Goal: Check status: Check status

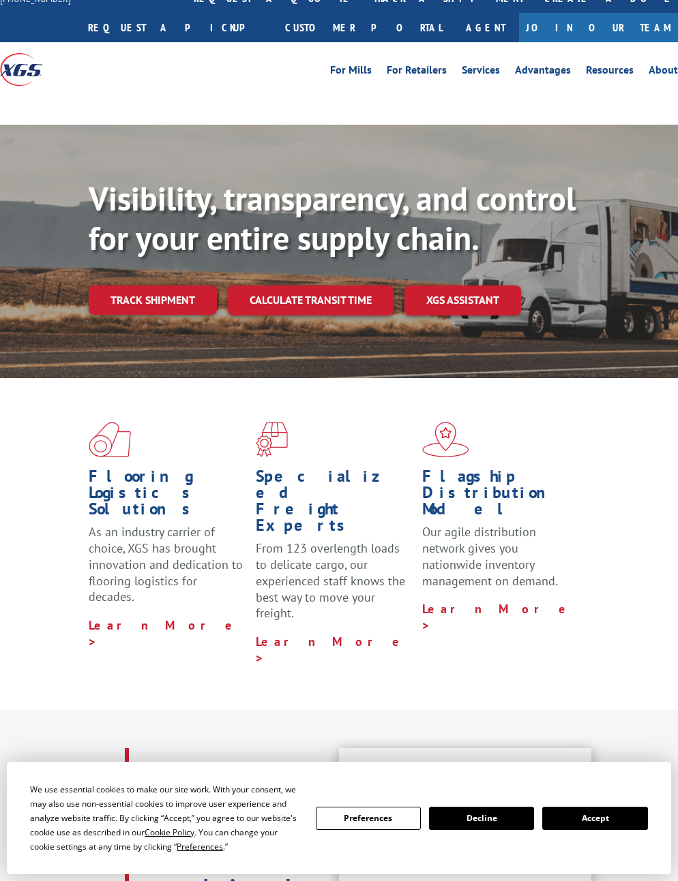
scroll to position [16, 0]
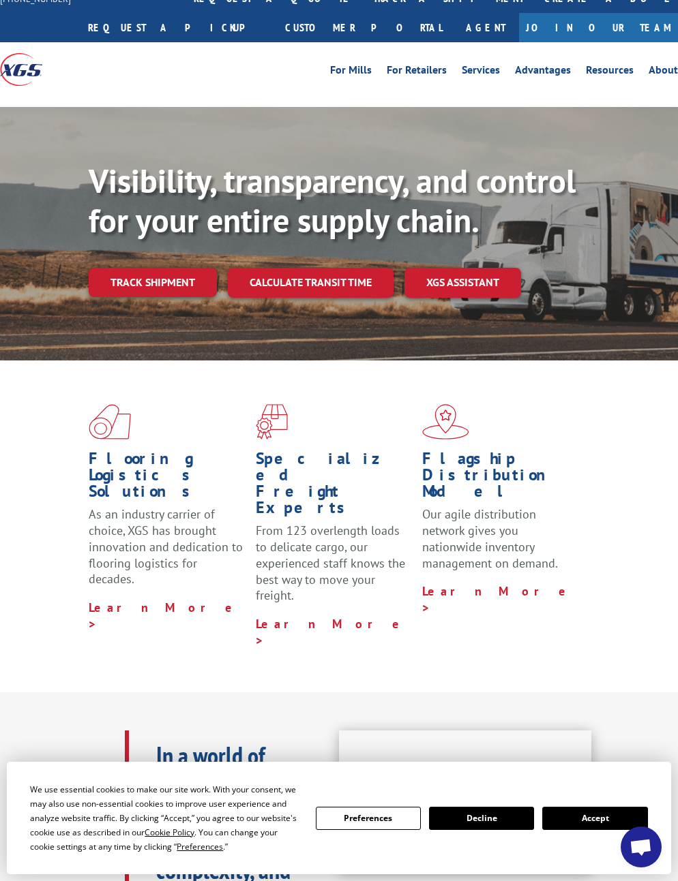
click at [115, 278] on link "Track shipment" at bounding box center [153, 282] width 128 height 29
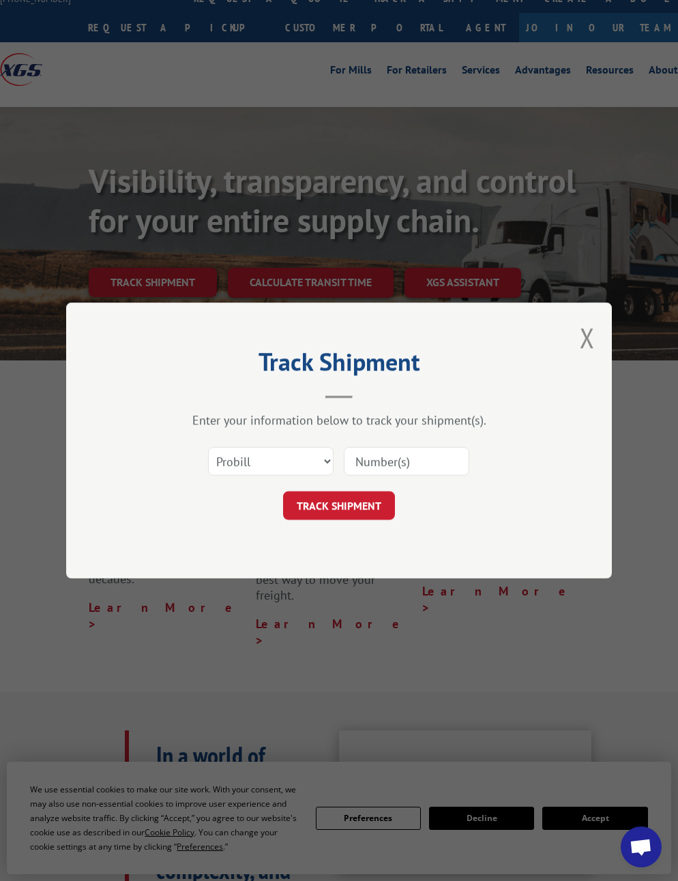
click at [307, 499] on button "TRACK SHIPMENT" at bounding box center [339, 505] width 112 height 29
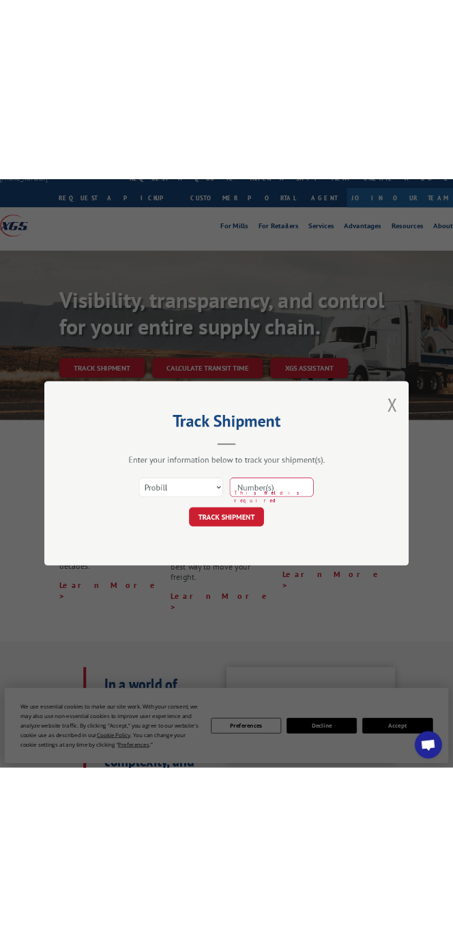
scroll to position [0, 0]
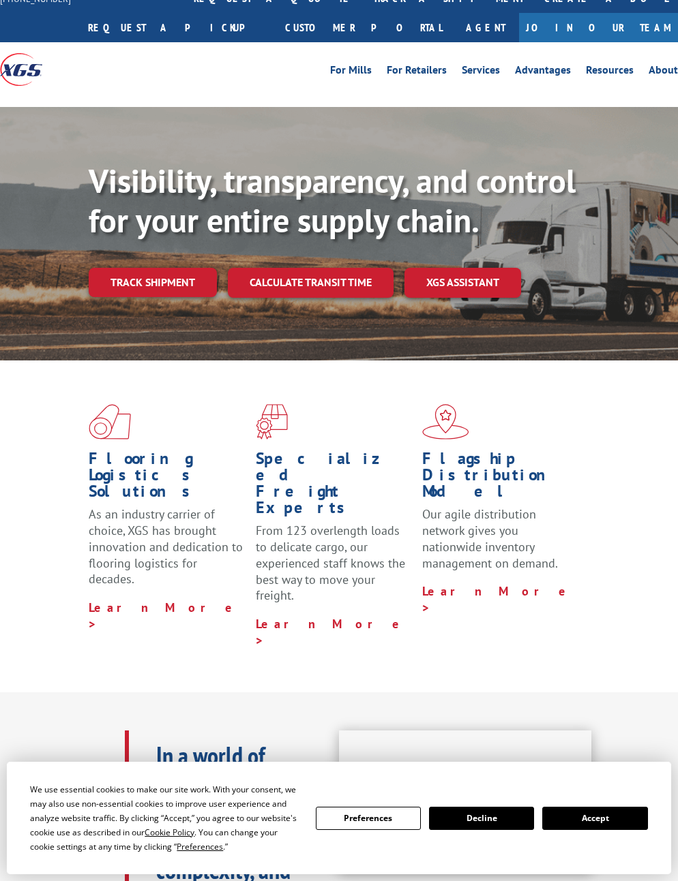
scroll to position [16, 0]
click at [117, 285] on link "Track shipment" at bounding box center [153, 282] width 128 height 29
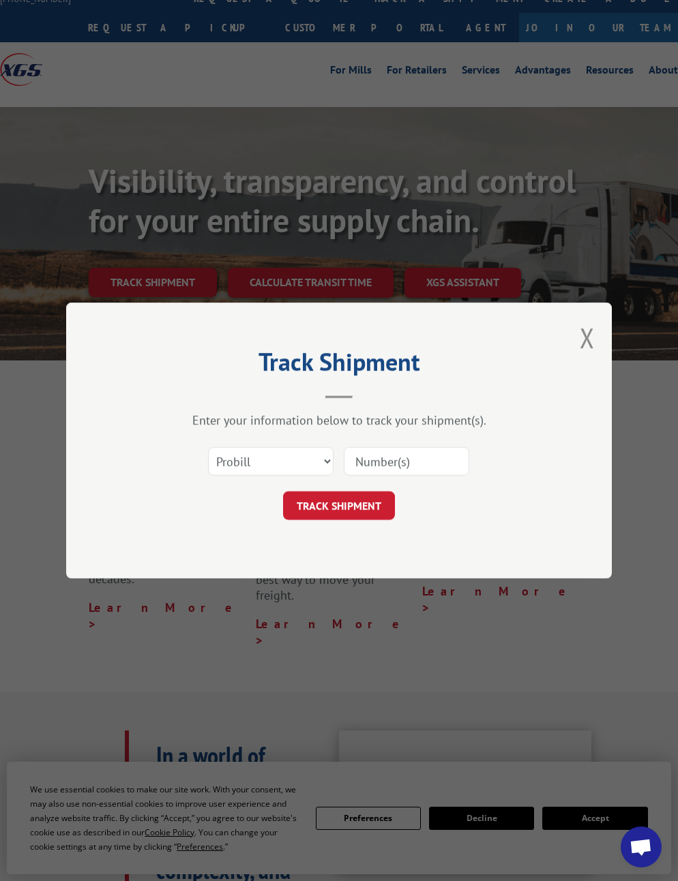
click at [363, 458] on input at bounding box center [406, 461] width 125 height 29
paste input "17611208"
type input "17611208"
click at [305, 512] on button "TRACK SHIPMENT" at bounding box center [339, 505] width 112 height 29
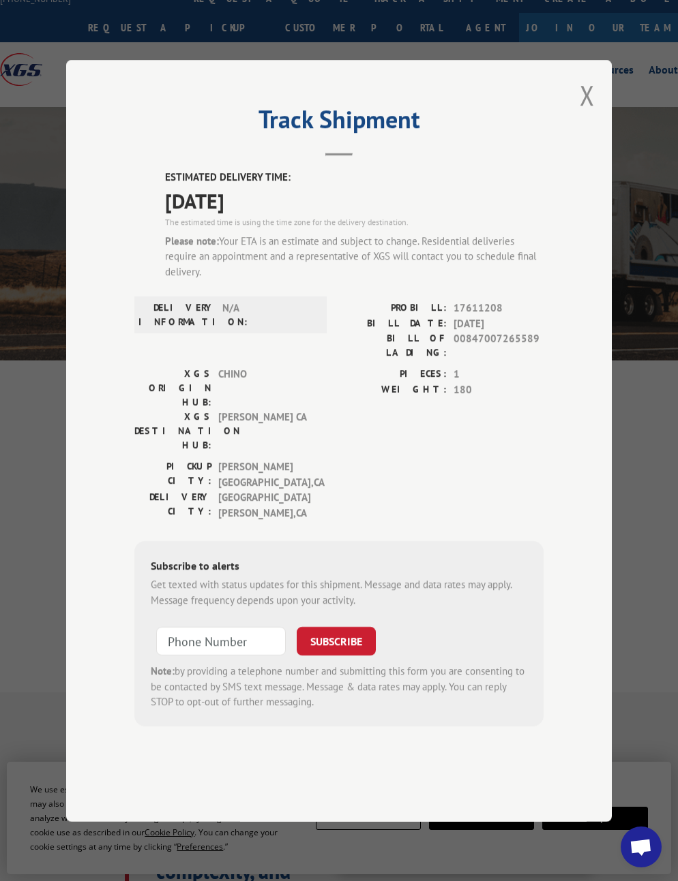
click at [183, 639] on input at bounding box center [221, 641] width 130 height 29
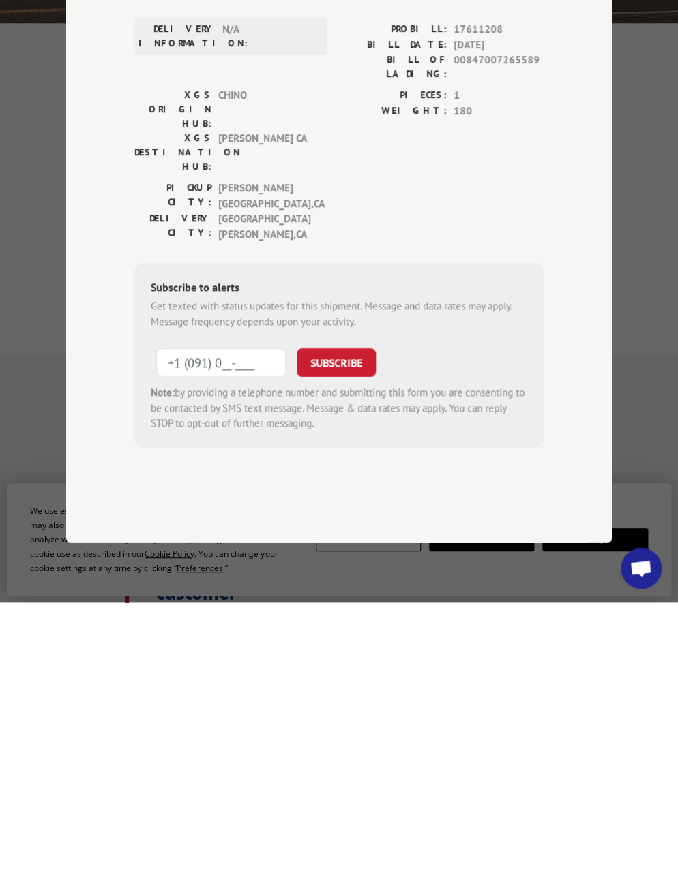
scroll to position [353, 0]
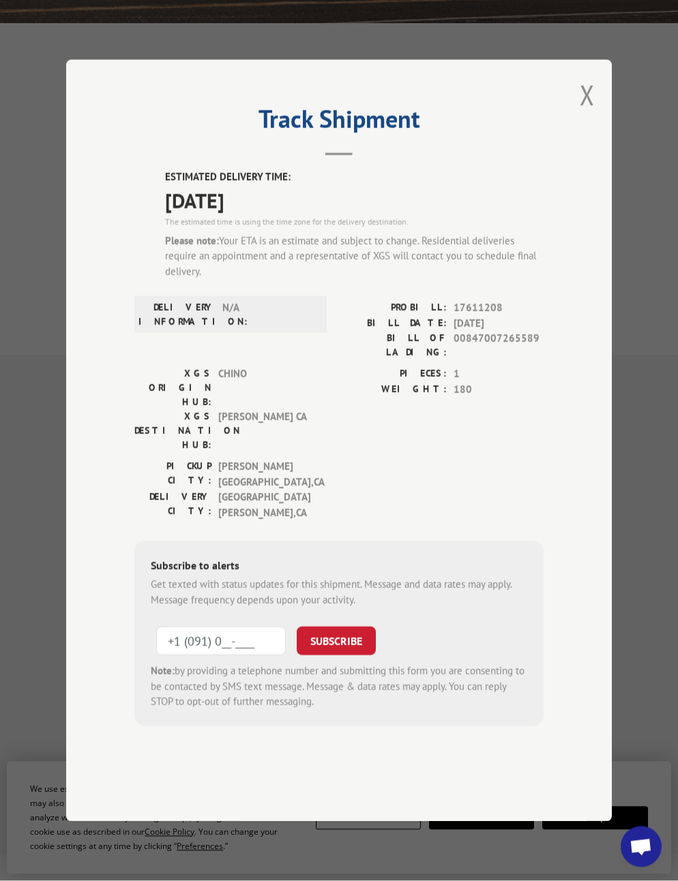
click at [207, 637] on input "+1 (091) 0__-____" at bounding box center [221, 641] width 130 height 29
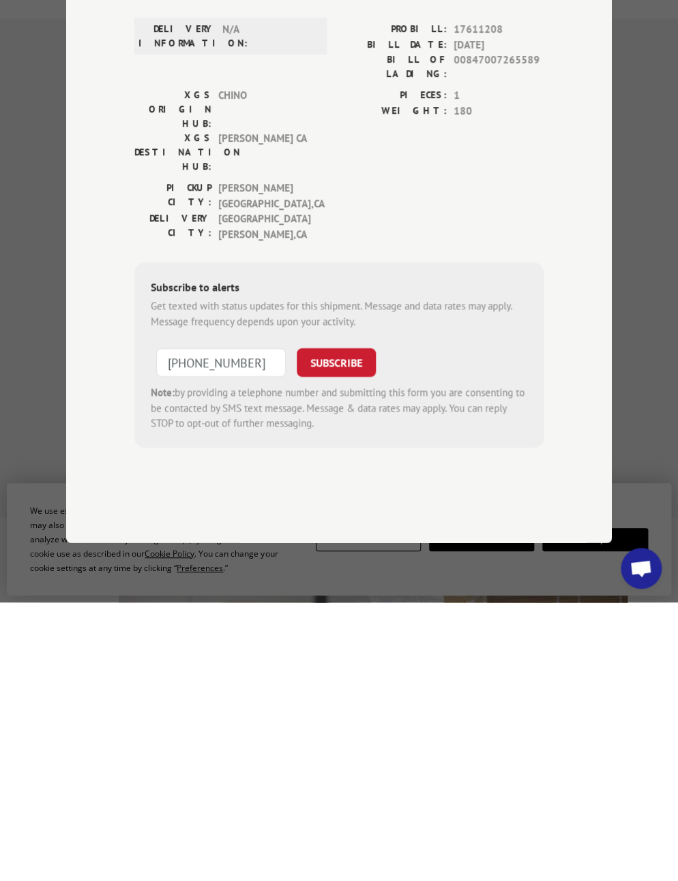
click at [322, 627] on button "SUBSCRIBE" at bounding box center [336, 641] width 79 height 29
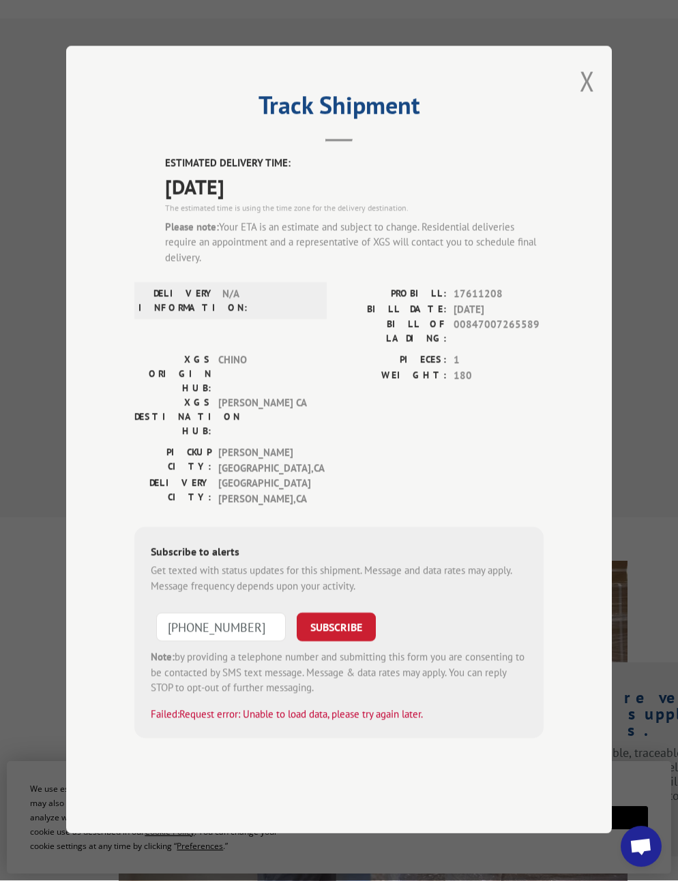
click at [266, 624] on input "+1 (408) 209-1087" at bounding box center [221, 628] width 130 height 29
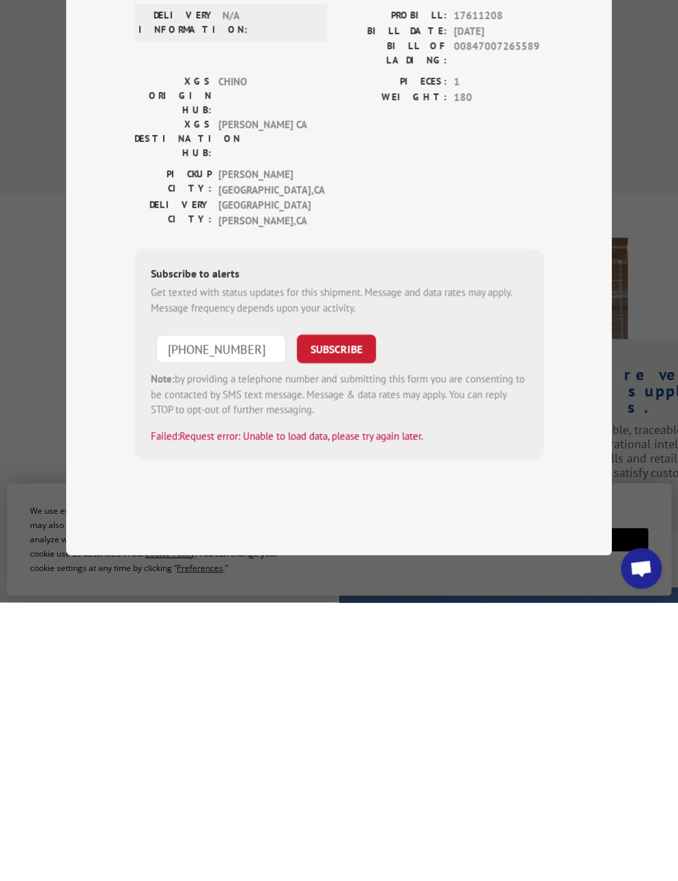
click at [324, 614] on button "SUBSCRIBE" at bounding box center [336, 628] width 79 height 29
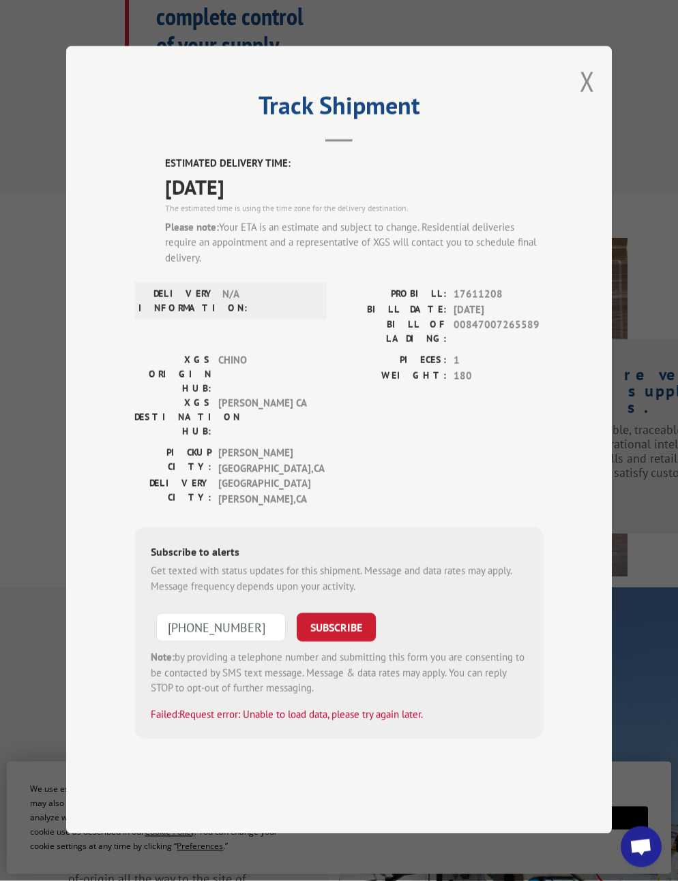
click at [271, 624] on input "+1 (408) 838-2640" at bounding box center [221, 628] width 130 height 29
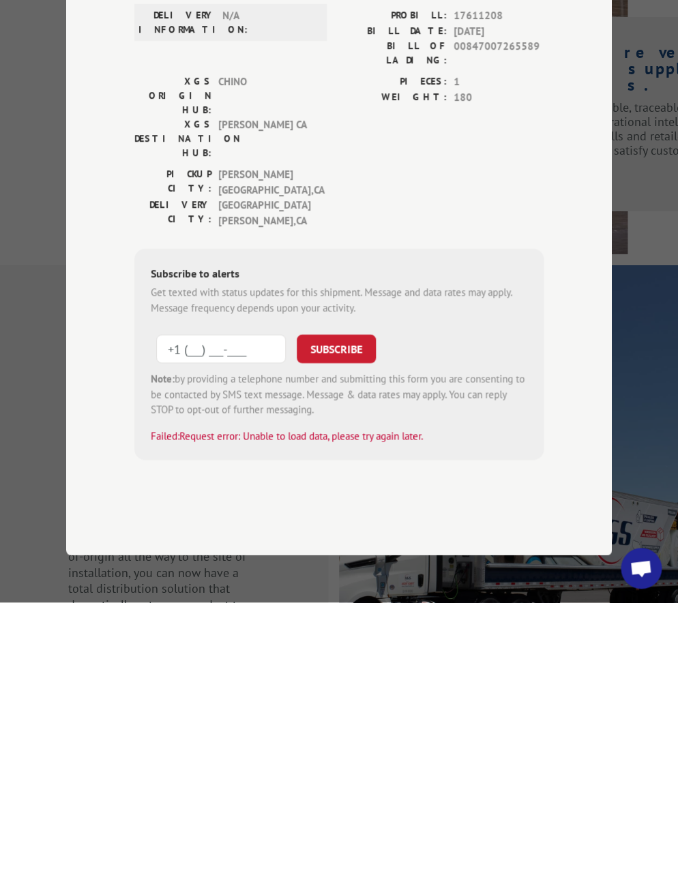
type input "+1 (___) ___-____"
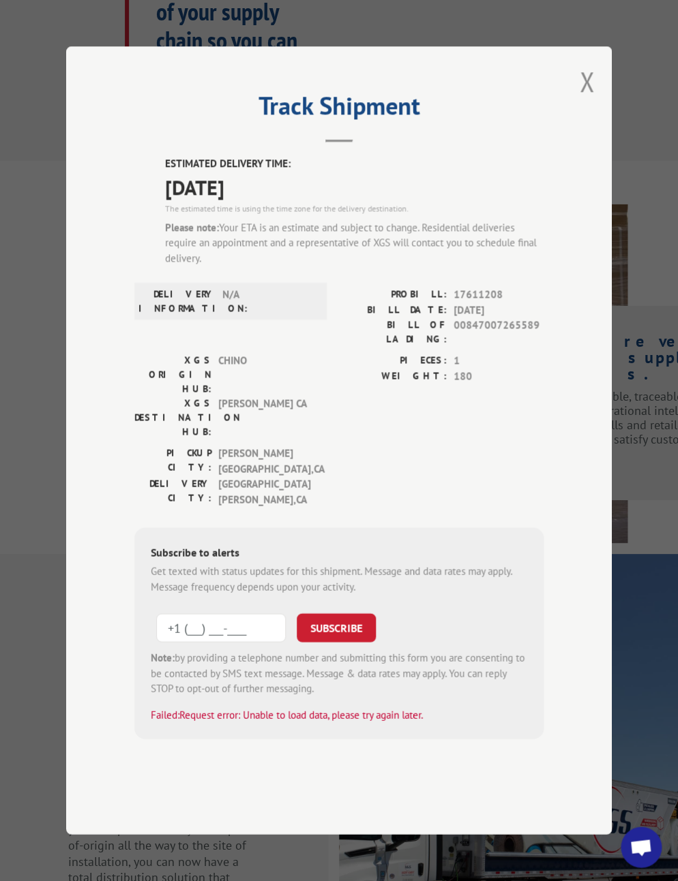
scroll to position [1046, 0]
